Goal: Information Seeking & Learning: Learn about a topic

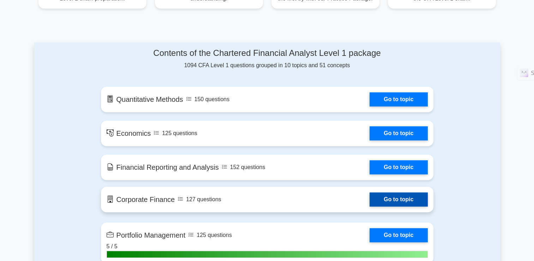
scroll to position [388, 0]
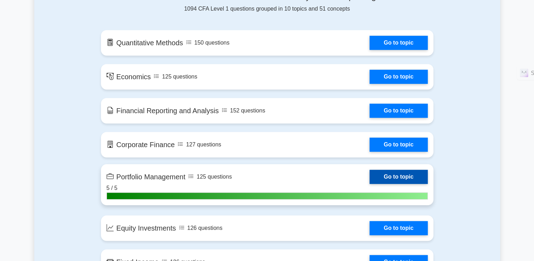
click at [370, 175] on link "Go to topic" at bounding box center [399, 176] width 58 height 14
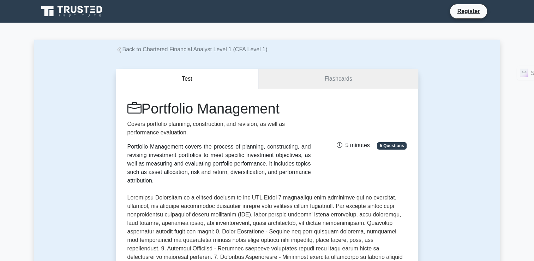
click at [316, 83] on link "Flashcards" at bounding box center [338, 79] width 160 height 20
click at [221, 84] on button "Test" at bounding box center [187, 79] width 143 height 20
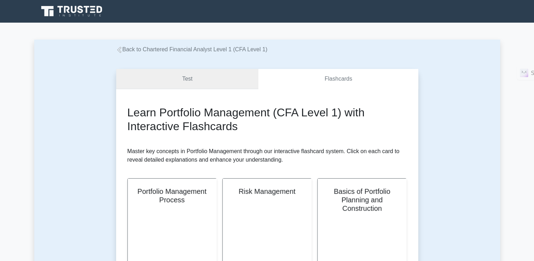
click at [198, 74] on link "Test" at bounding box center [187, 79] width 143 height 20
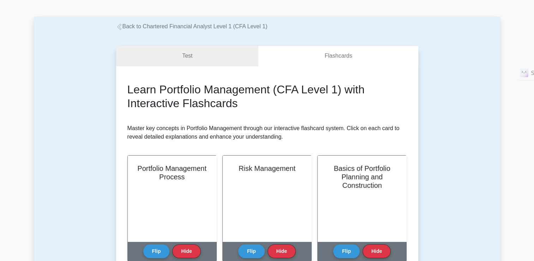
scroll to position [35, 0]
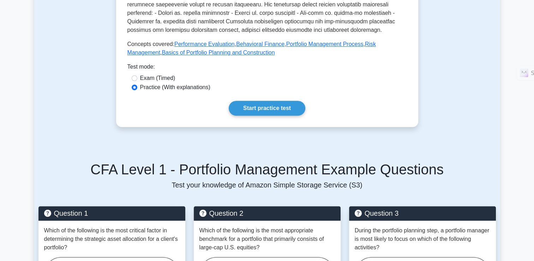
scroll to position [318, 0]
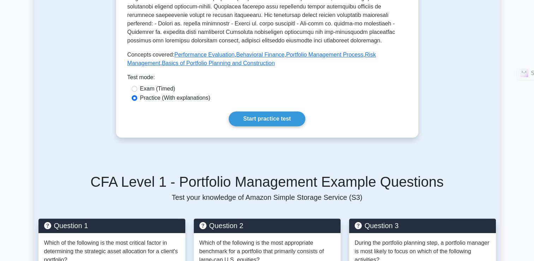
click at [137, 84] on div "Exam (Timed)" at bounding box center [267, 88] width 271 height 8
click at [136, 86] on input "Exam (Timed)" at bounding box center [135, 89] width 6 height 6
radio input "true"
click at [260, 117] on link "Start practice test" at bounding box center [267, 118] width 77 height 15
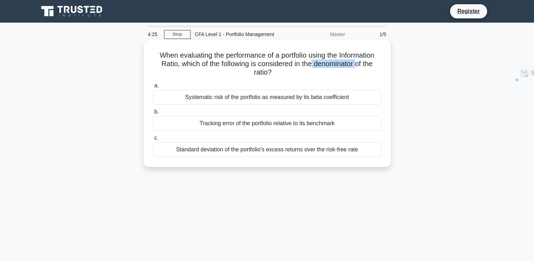
drag, startPoint x: 312, startPoint y: 65, endPoint x: 358, endPoint y: 65, distance: 45.9
click at [358, 65] on h5 "When evaluating the performance of a portfolio using the Information Ratio, whi…" at bounding box center [267, 64] width 230 height 26
copy h5 "denominator"
click at [216, 82] on label "a. Systematic risk of the portfolio as measured by its beta coefficient" at bounding box center [267, 92] width 229 height 23
click at [153, 83] on input "a. Systematic risk of the portfolio as measured by its beta coefficient" at bounding box center [153, 85] width 0 height 5
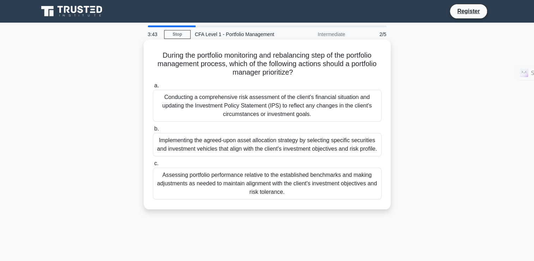
click at [294, 111] on div "Conducting a comprehensive risk assessment of the client's financial situation …" at bounding box center [267, 106] width 229 height 32
click at [153, 88] on input "a. Conducting a comprehensive risk assessment of the client's financial situati…" at bounding box center [153, 85] width 0 height 5
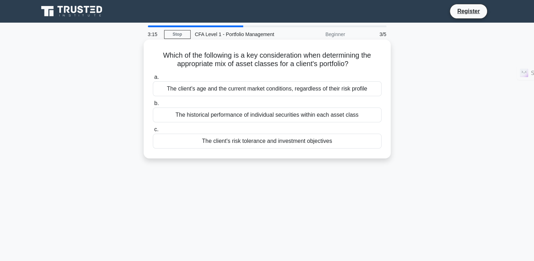
click at [242, 146] on div "The client's risk tolerance and investment objectives" at bounding box center [267, 140] width 229 height 15
click at [153, 132] on input "c. The client's risk tolerance and investment objectives" at bounding box center [153, 129] width 0 height 5
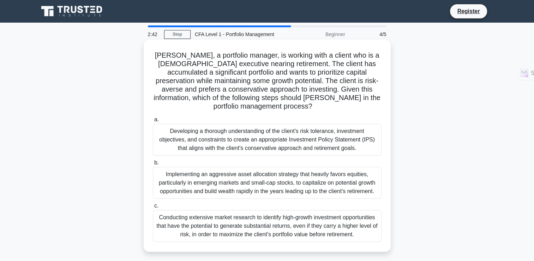
click at [238, 140] on div "Developing a thorough understanding of the client's risk tolerance, investment …" at bounding box center [267, 140] width 229 height 32
click at [153, 122] on input "a. Developing a thorough understanding of the client's risk tolerance, investme…" at bounding box center [153, 119] width 0 height 5
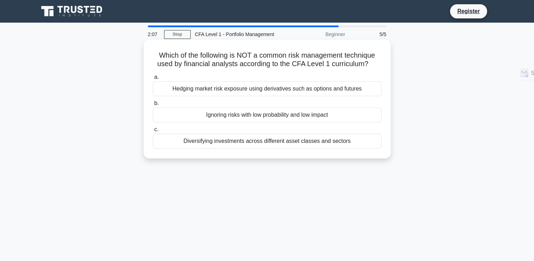
click at [258, 116] on div "Ignoring risks with low probability and low impact" at bounding box center [267, 114] width 229 height 15
click at [153, 106] on input "b. Ignoring risks with low probability and low impact" at bounding box center [153, 103] width 0 height 5
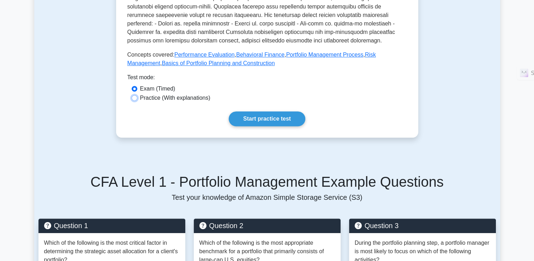
click at [135, 95] on input "Practice (With explanations)" at bounding box center [135, 98] width 6 height 6
radio input "true"
click at [239, 111] on link "Start practice test" at bounding box center [267, 118] width 77 height 15
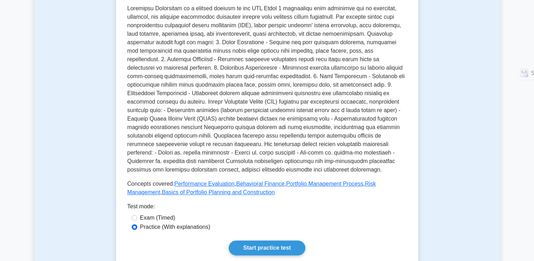
scroll to position [176, 0]
